Goal: Information Seeking & Learning: Learn about a topic

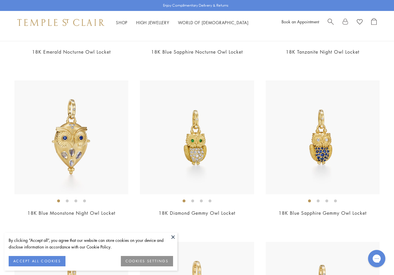
scroll to position [186, 0]
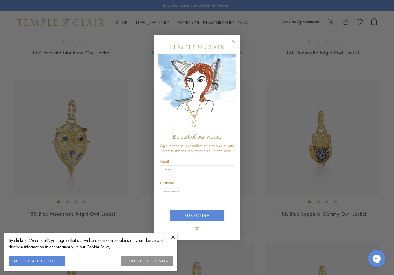
click at [275, 196] on div "Close dialog Be part of our world. Sign up for exclusive collection previews, p…" at bounding box center [197, 137] width 394 height 275
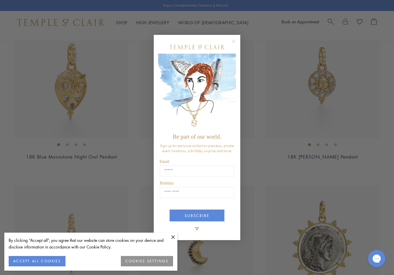
scroll to position [431, 0]
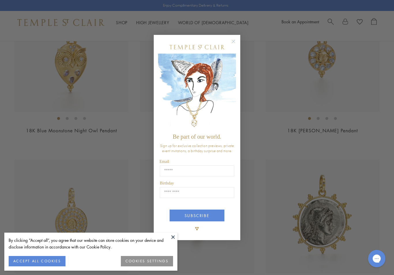
click at [174, 241] on button at bounding box center [173, 237] width 9 height 9
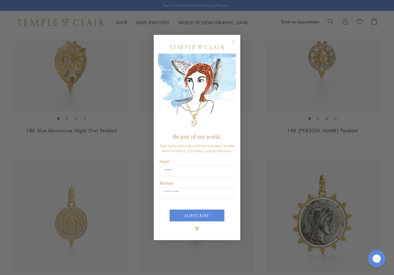
click at [230, 65] on img "POPUP Form" at bounding box center [197, 92] width 78 height 77
click at [233, 44] on circle "Close dialog" at bounding box center [233, 41] width 7 height 7
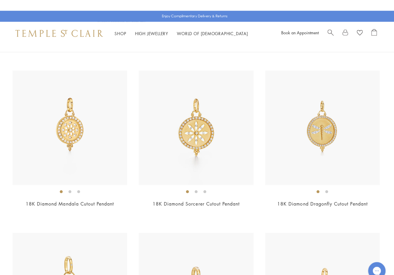
scroll to position [2936, 0]
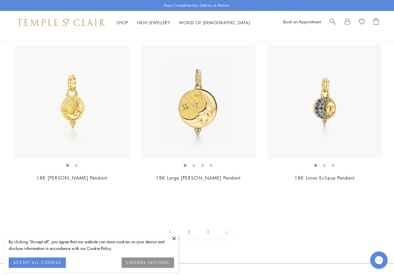
scroll to position [3452, 0]
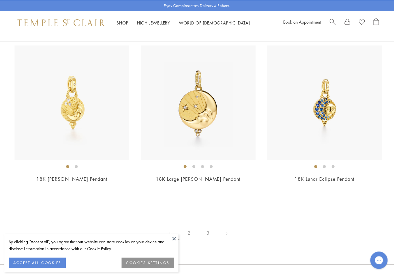
click at [73, 103] on img at bounding box center [71, 102] width 114 height 114
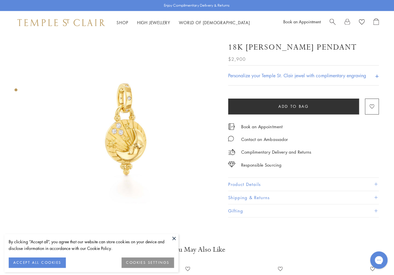
click at [175, 239] on button at bounding box center [173, 237] width 9 height 9
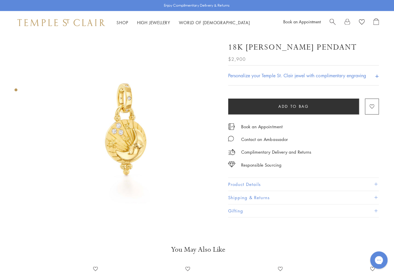
click at [372, 185] on button "Product Details" at bounding box center [302, 183] width 150 height 13
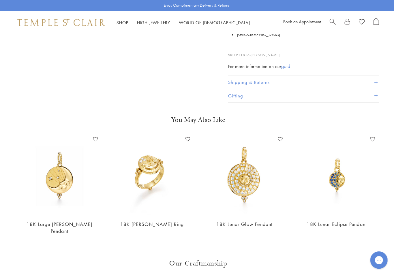
scroll to position [226, 0]
click at [65, 183] on img at bounding box center [59, 174] width 80 height 80
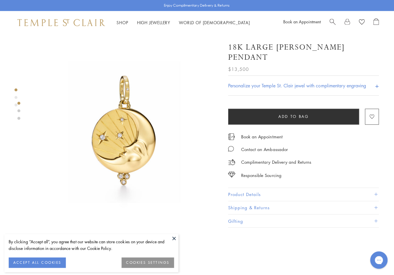
click at [370, 190] on button "Product Details" at bounding box center [302, 193] width 150 height 13
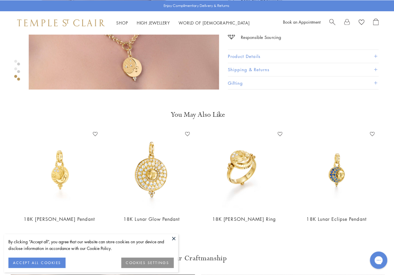
scroll to position [528, 0]
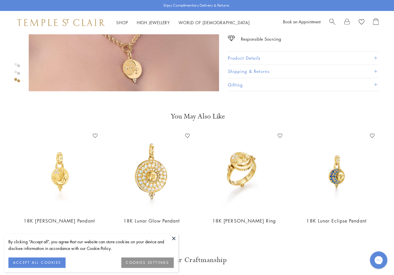
click at [60, 179] on img at bounding box center [59, 171] width 80 height 80
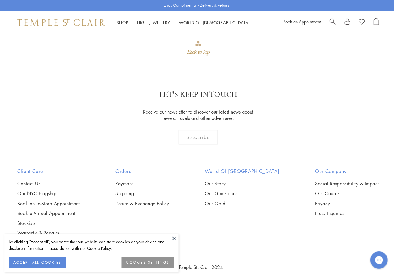
scroll to position [513, 0]
click at [50, 234] on link "Warranty & Repairs" at bounding box center [48, 232] width 62 height 6
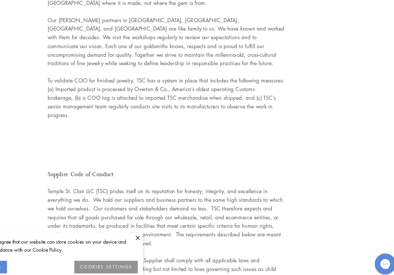
scroll to position [1728, 0]
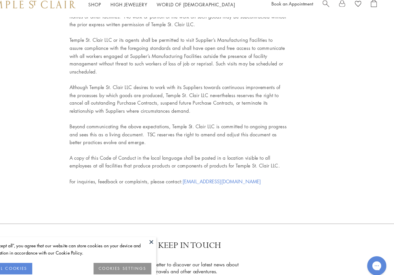
scroll to position [2542, 0]
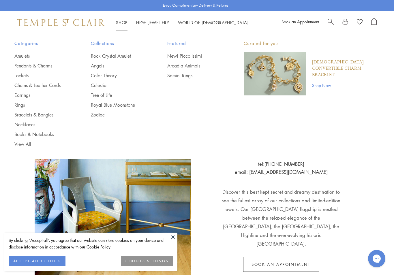
click at [36, 78] on link "Lockets" at bounding box center [40, 75] width 53 height 6
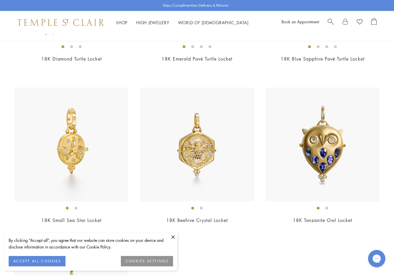
scroll to position [648, 0]
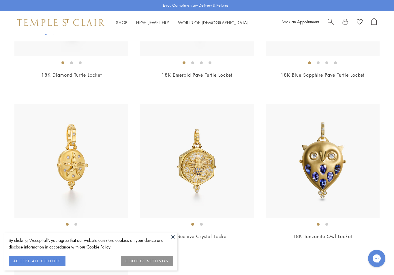
click at [325, 160] on img at bounding box center [323, 161] width 114 height 114
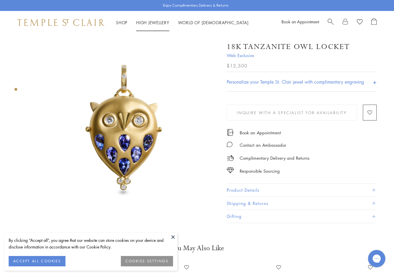
click at [146, 21] on link "High Jewellery High Jewellery" at bounding box center [152, 23] width 33 height 6
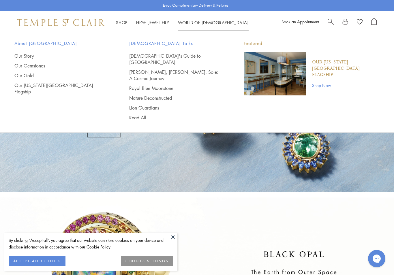
click at [160, 58] on link "[DEMOGRAPHIC_DATA]'s Guide to [GEOGRAPHIC_DATA]" at bounding box center [175, 59] width 92 height 13
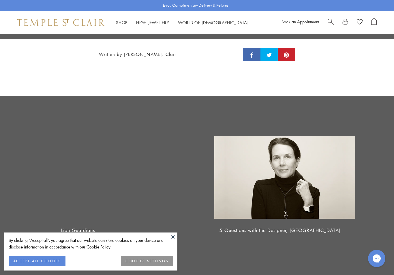
scroll to position [2475, 0]
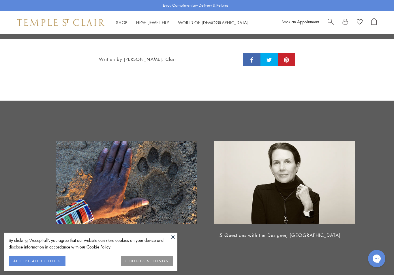
click at [272, 148] on img at bounding box center [284, 182] width 141 height 83
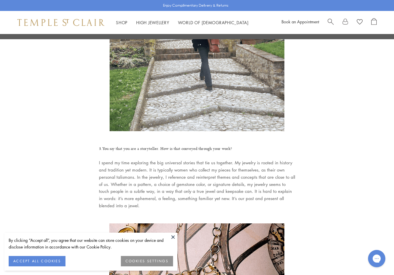
scroll to position [1231, 0]
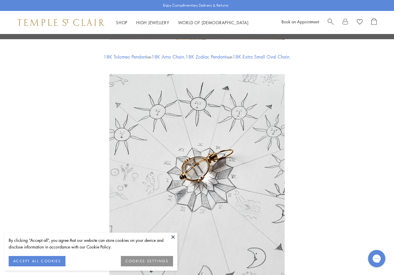
scroll to position [1644, 0]
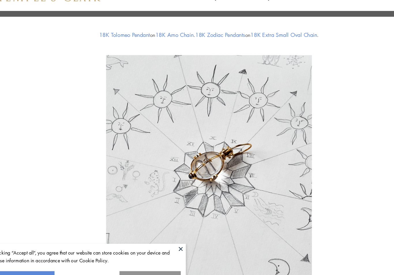
click at [169, 233] on button at bounding box center [173, 237] width 9 height 9
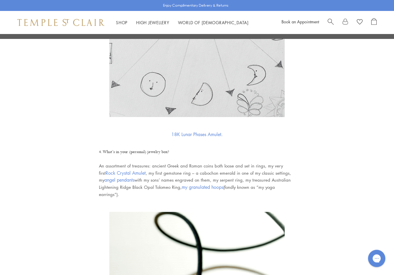
scroll to position [1825, 0]
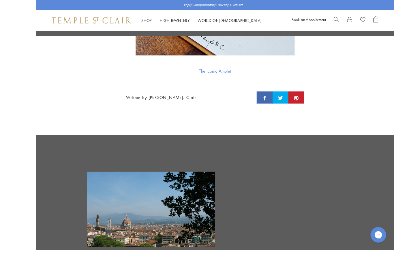
scroll to position [3010, 0]
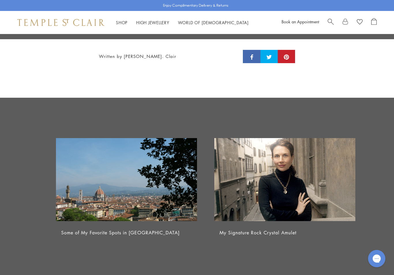
click at [279, 179] on img at bounding box center [284, 179] width 141 height 83
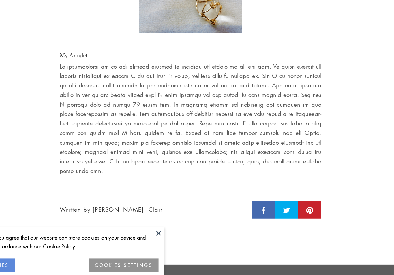
scroll to position [1001, 0]
